Goal: Information Seeking & Learning: Learn about a topic

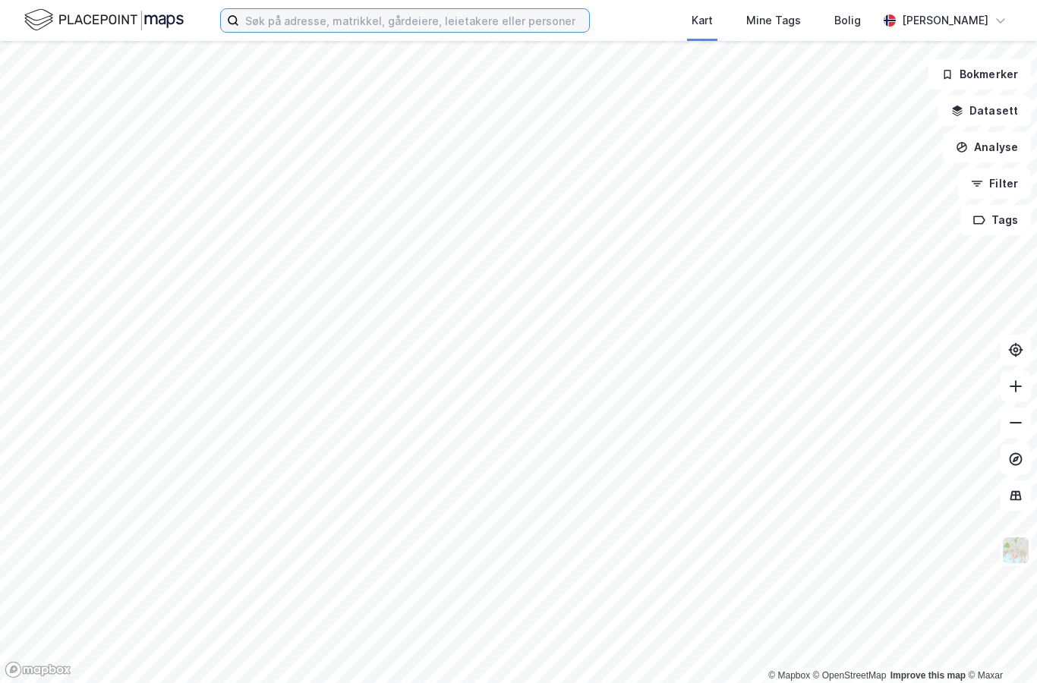
click at [544, 26] on input at bounding box center [414, 20] width 350 height 23
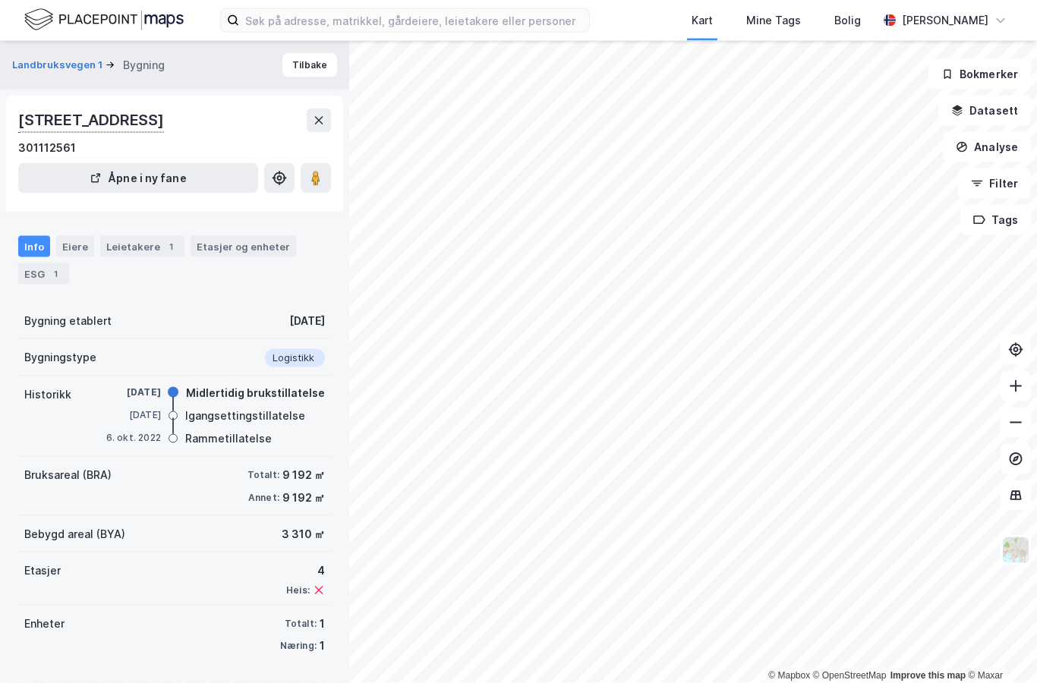
scroll to position [61, 0]
click at [243, 240] on div "Etasjer og enheter" at bounding box center [243, 247] width 93 height 14
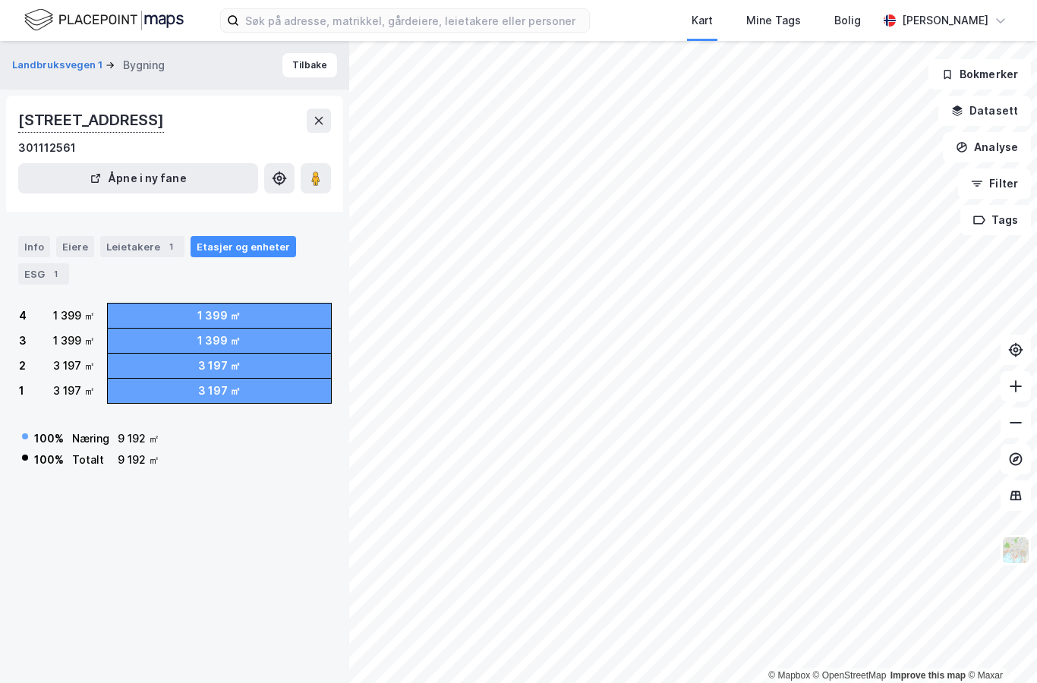
click at [145, 236] on div "Leietakere 1" at bounding box center [142, 246] width 84 height 21
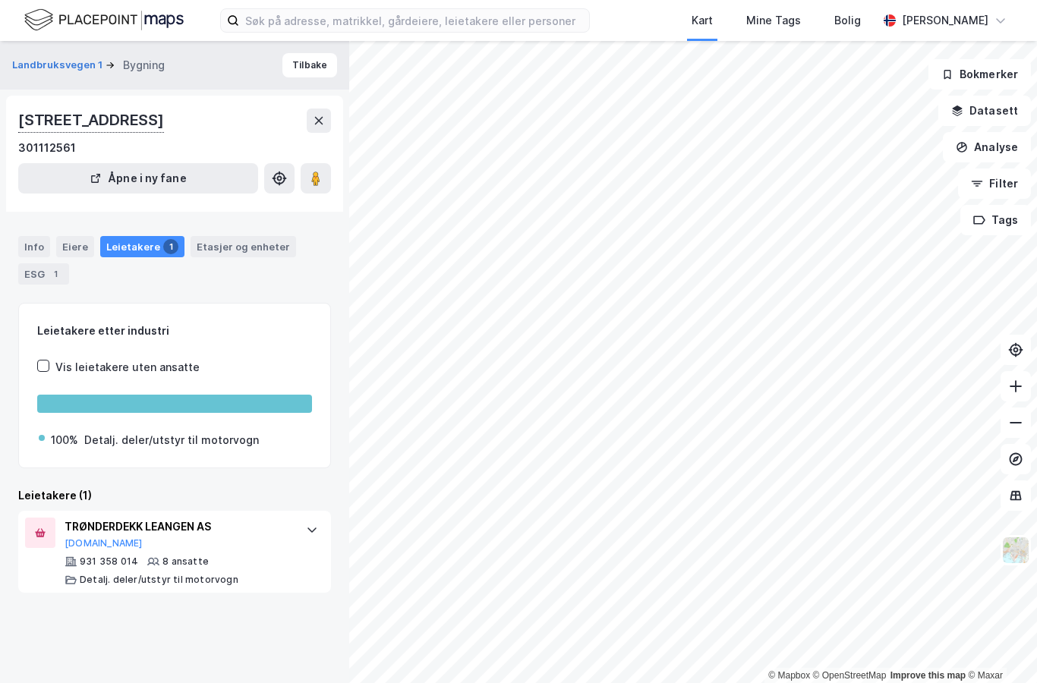
click at [71, 236] on div "Eiere" at bounding box center [75, 246] width 38 height 21
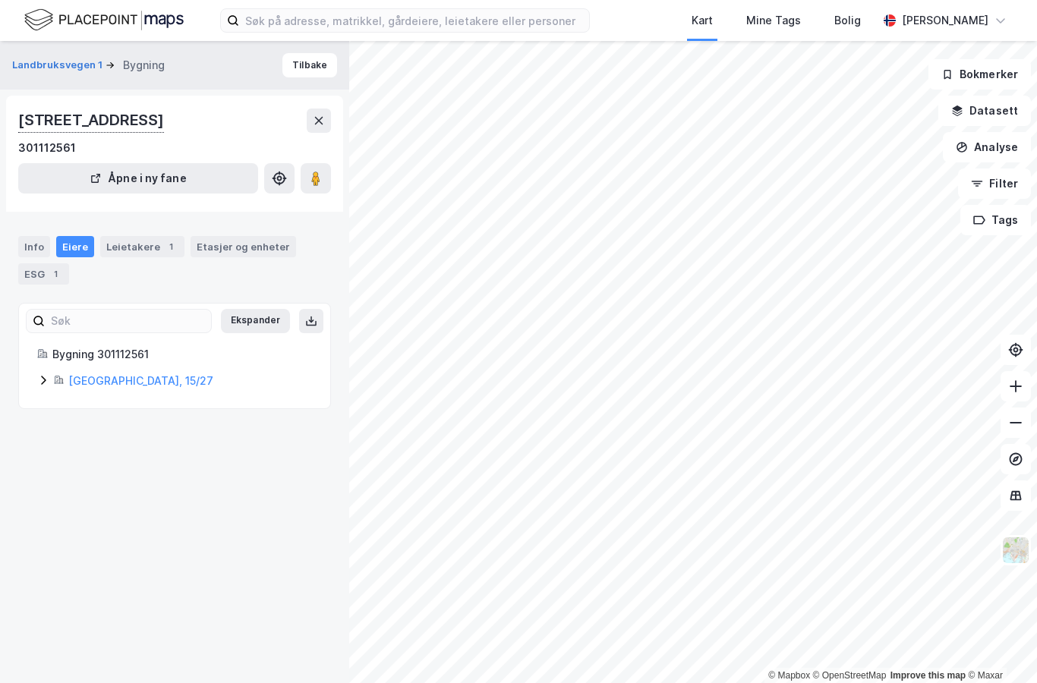
click at [46, 374] on icon at bounding box center [43, 380] width 12 height 12
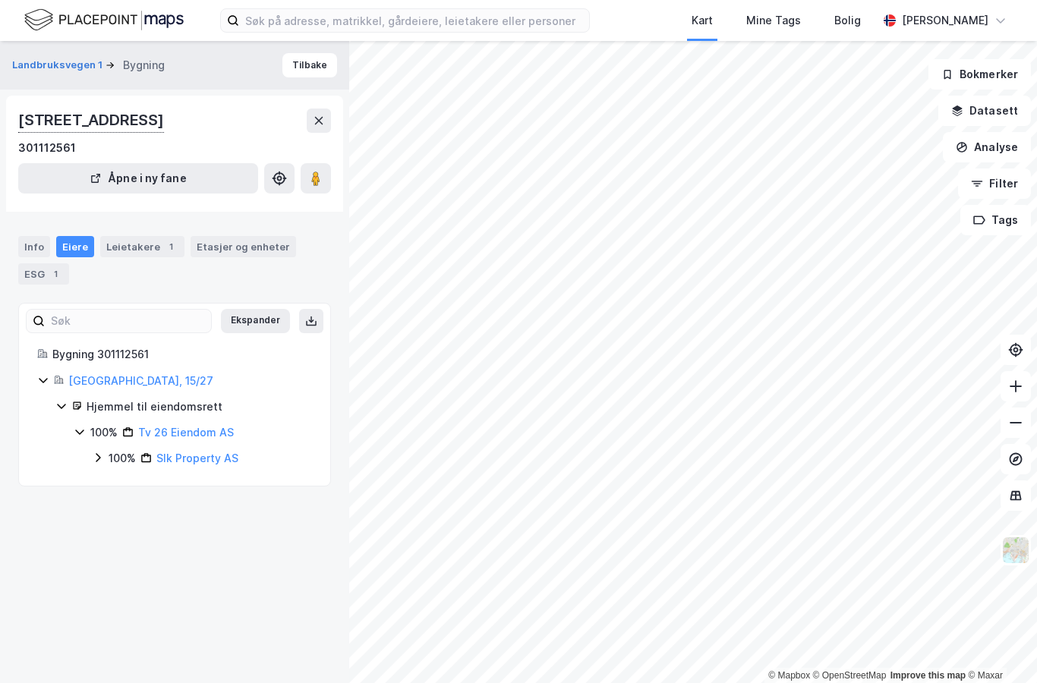
click at [205, 426] on link "Tv 26 Eiendom AS" at bounding box center [186, 432] width 96 height 13
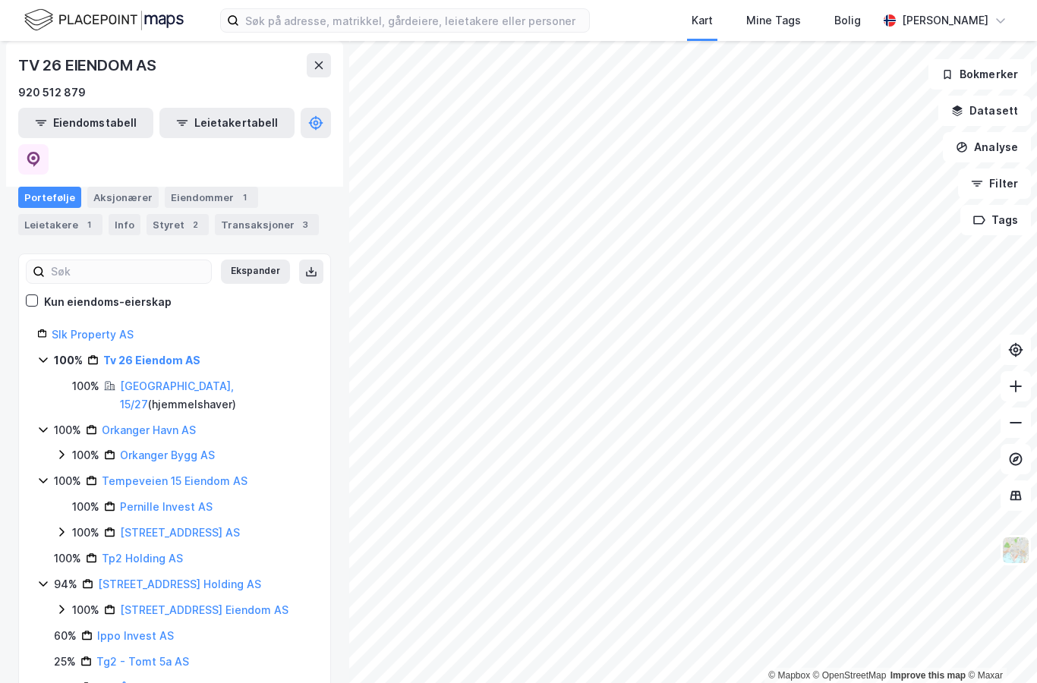
scroll to position [158, 0]
click at [121, 216] on div "Info" at bounding box center [125, 226] width 32 height 21
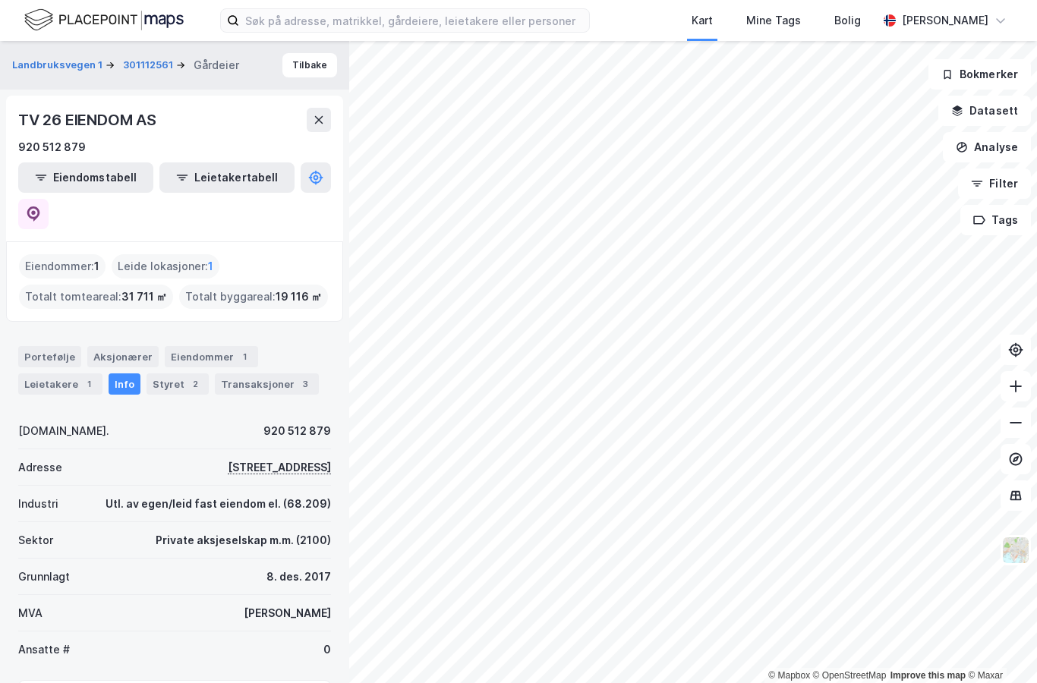
click at [263, 458] on div "[STREET_ADDRESS]" at bounding box center [279, 467] width 103 height 18
click at [57, 346] on div "Portefølje" at bounding box center [49, 356] width 63 height 21
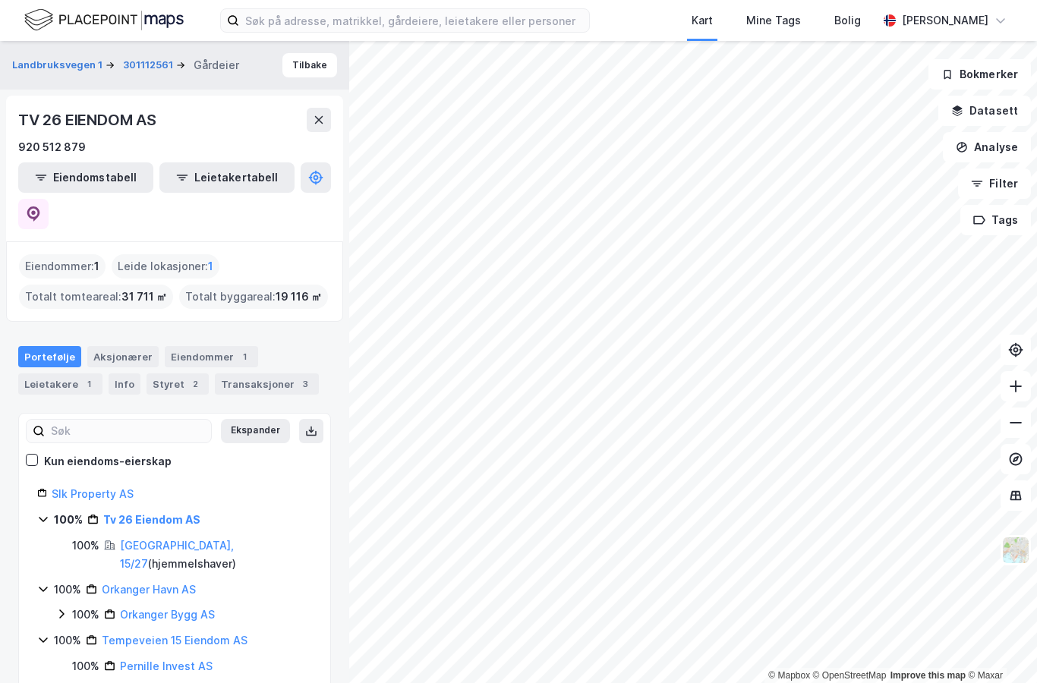
click at [152, 513] on link "Tv 26 Eiendom AS" at bounding box center [151, 519] width 97 height 13
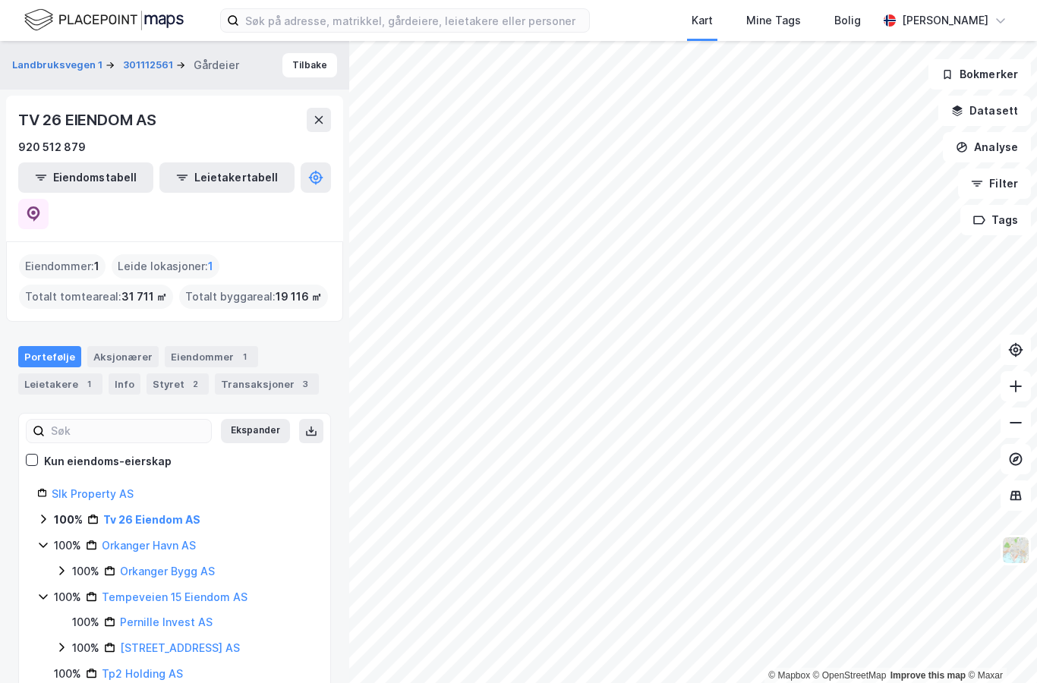
click at [162, 513] on link "Tv 26 Eiendom AS" at bounding box center [151, 519] width 97 height 13
